Goal: Information Seeking & Learning: Learn about a topic

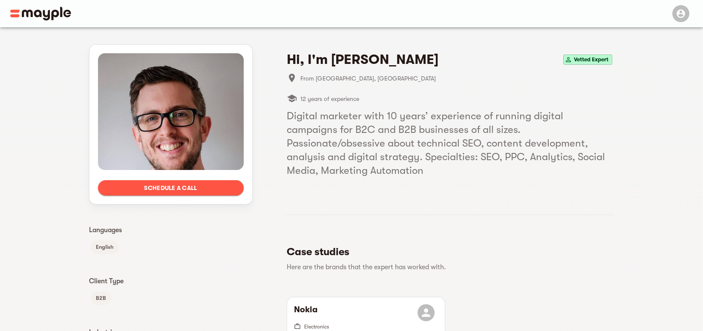
click at [44, 10] on img at bounding box center [40, 14] width 61 height 14
click at [43, 14] on img at bounding box center [40, 14] width 61 height 14
click at [49, 14] on img at bounding box center [40, 14] width 61 height 14
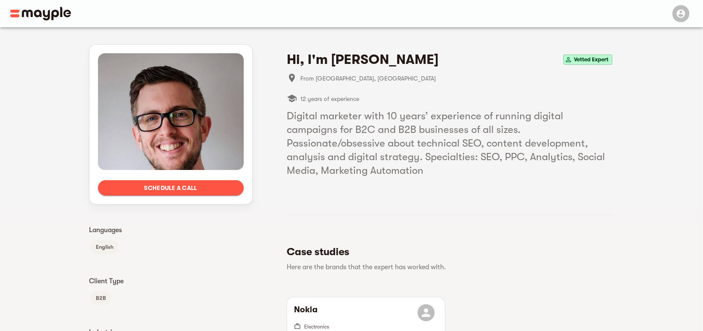
click at [50, 15] on img at bounding box center [40, 14] width 61 height 14
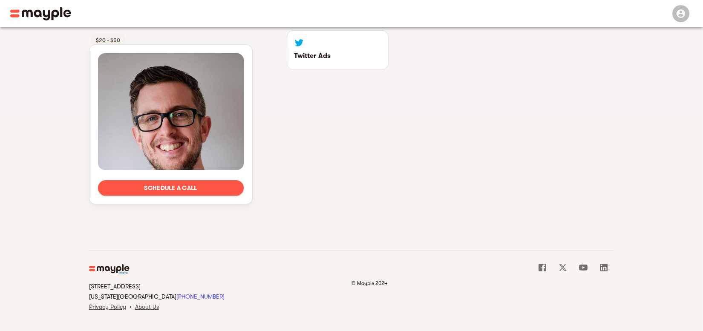
scroll to position [475, 0]
click at [107, 267] on img at bounding box center [109, 270] width 41 height 10
click at [108, 264] on div "15 West 38 Street MB#532 New York, NY, US 10018 +1 929-203-6341 Privacy Policy …" at bounding box center [220, 285] width 262 height 55
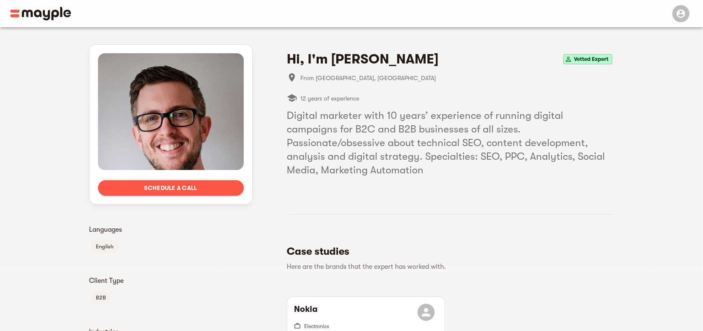
scroll to position [0, 0]
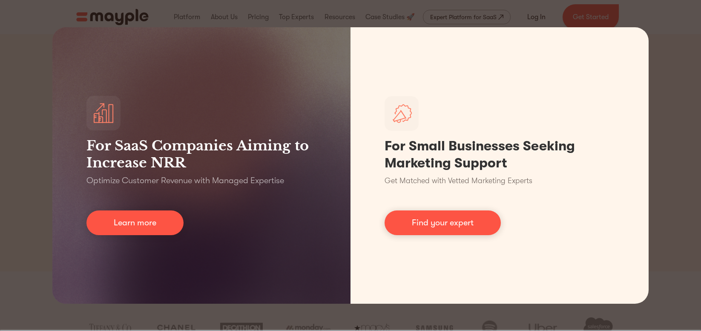
click at [20, 79] on div "For SaaS Companies Aiming to Increase NRR Optimize Customer Revenue with Manage…" at bounding box center [350, 165] width 701 height 331
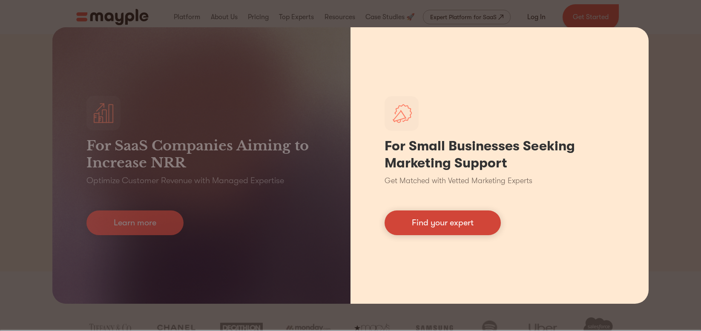
click at [445, 220] on link "Find your expert" at bounding box center [443, 222] width 116 height 25
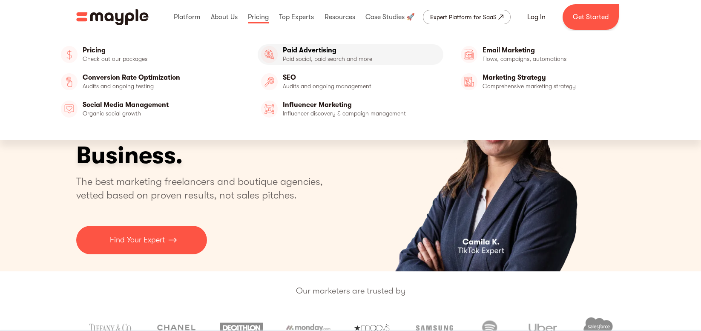
click at [298, 59] on link "Paid Advertising" at bounding box center [351, 54] width 186 height 20
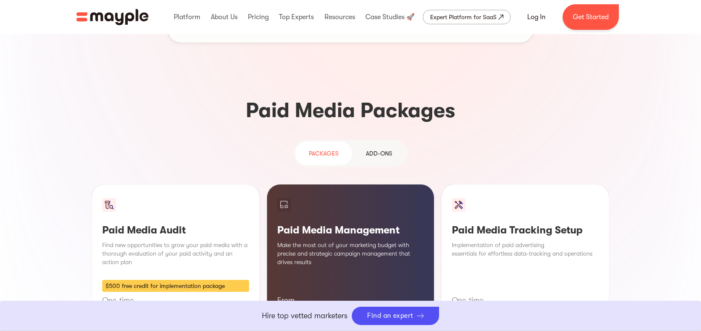
scroll to position [732, 0]
